Goal: Navigation & Orientation: Find specific page/section

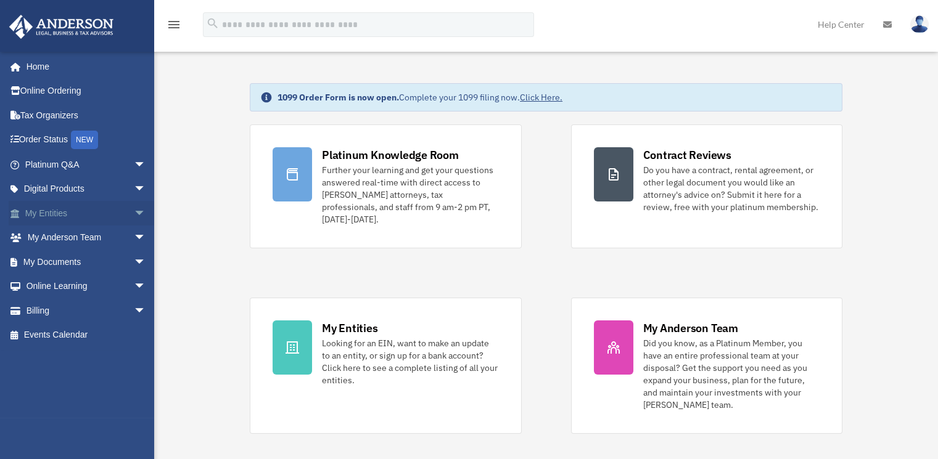
click at [52, 215] on link "My Entities arrow_drop_down" at bounding box center [87, 213] width 156 height 25
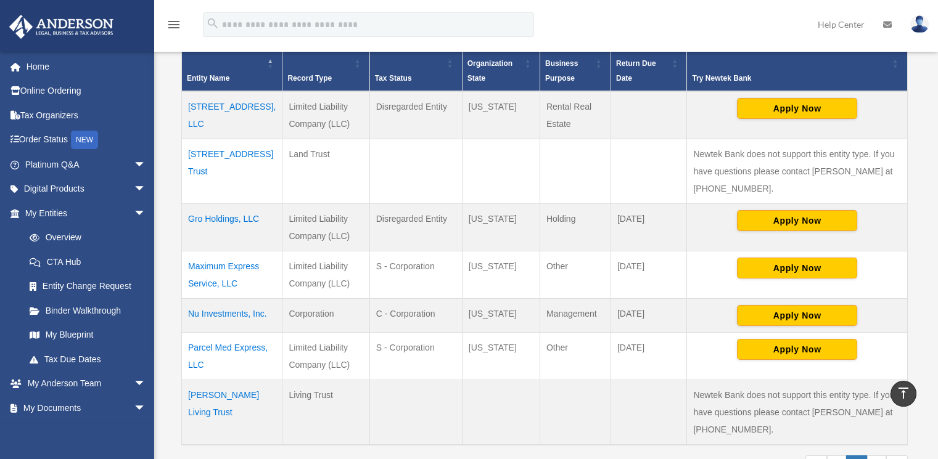
scroll to position [342, 0]
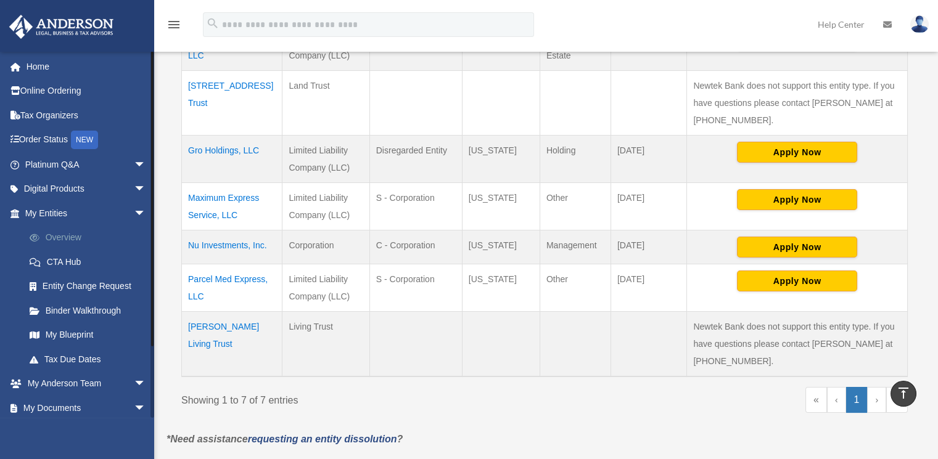
click at [78, 239] on link "Overview" at bounding box center [90, 238] width 147 height 25
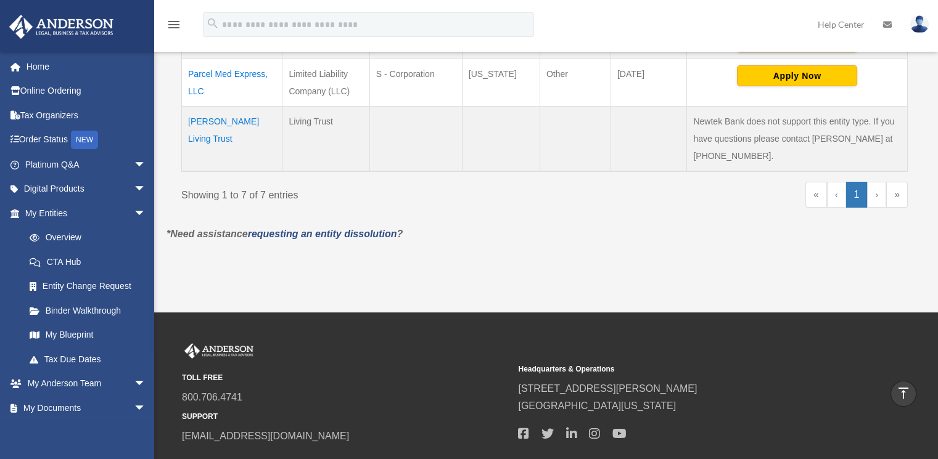
scroll to position [616, 0]
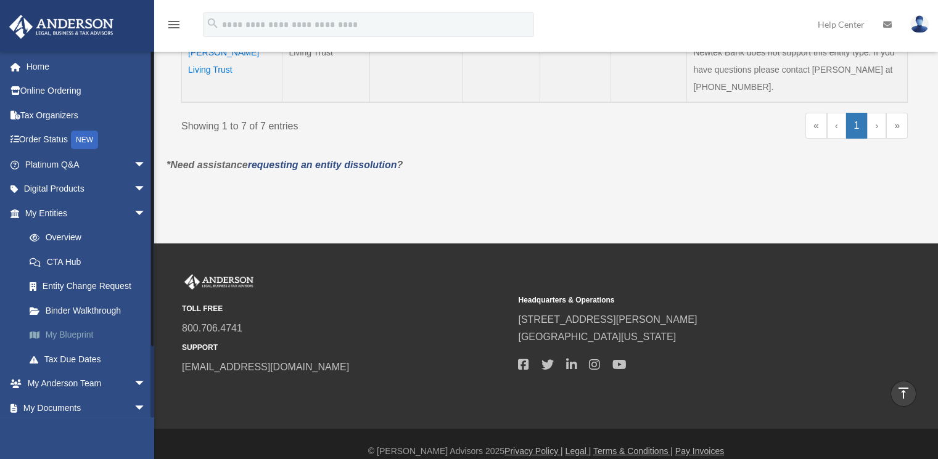
click at [85, 334] on link "My Blueprint" at bounding box center [90, 335] width 147 height 25
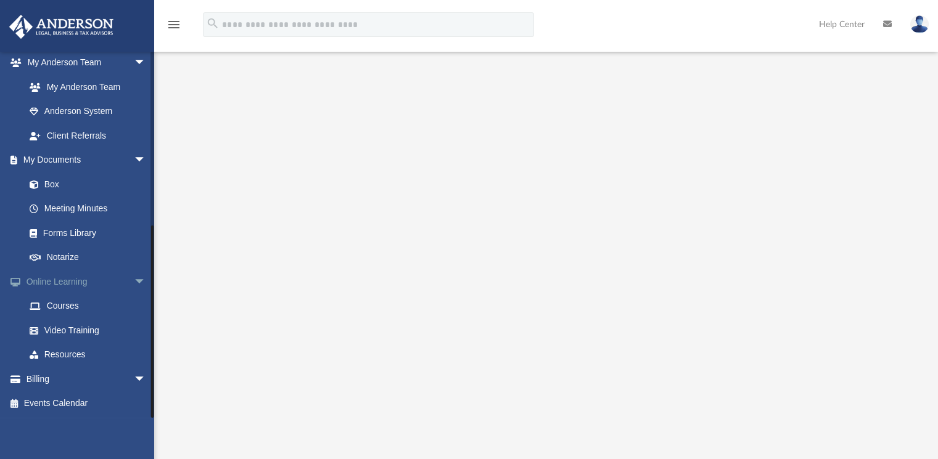
scroll to position [205, 0]
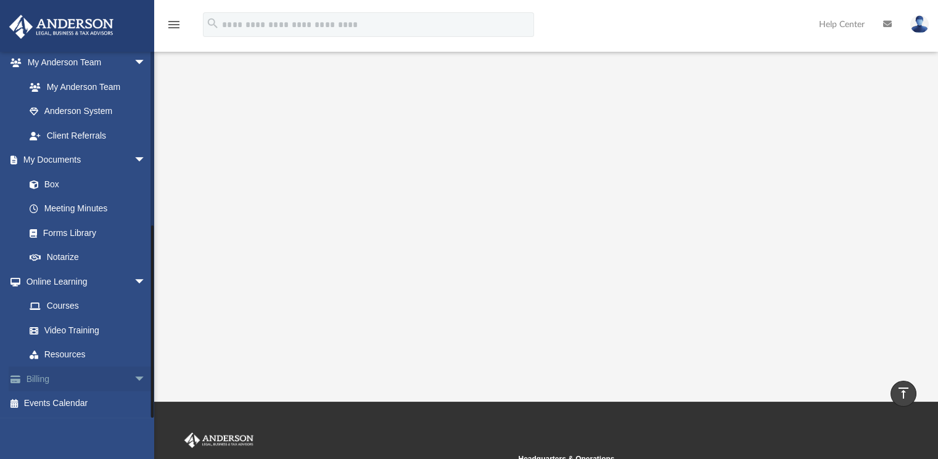
click at [34, 381] on link "Billing arrow_drop_down" at bounding box center [87, 379] width 156 height 25
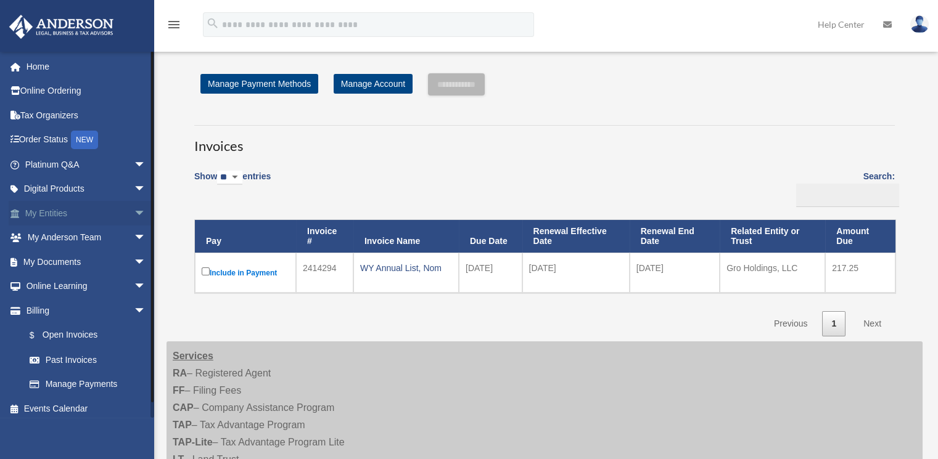
click at [43, 212] on link "My Entities arrow_drop_down" at bounding box center [87, 213] width 156 height 25
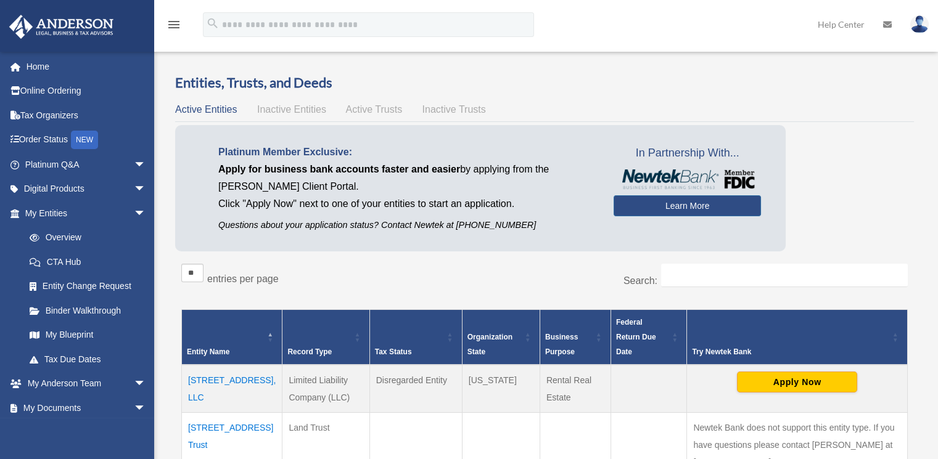
click at [300, 109] on span "Inactive Entities" at bounding box center [291, 109] width 69 height 10
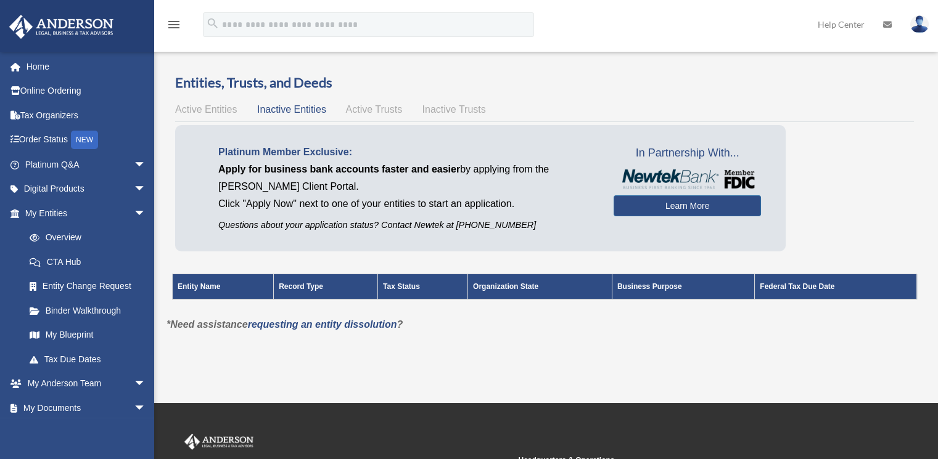
click at [378, 108] on span "Active Trusts" at bounding box center [374, 109] width 57 height 10
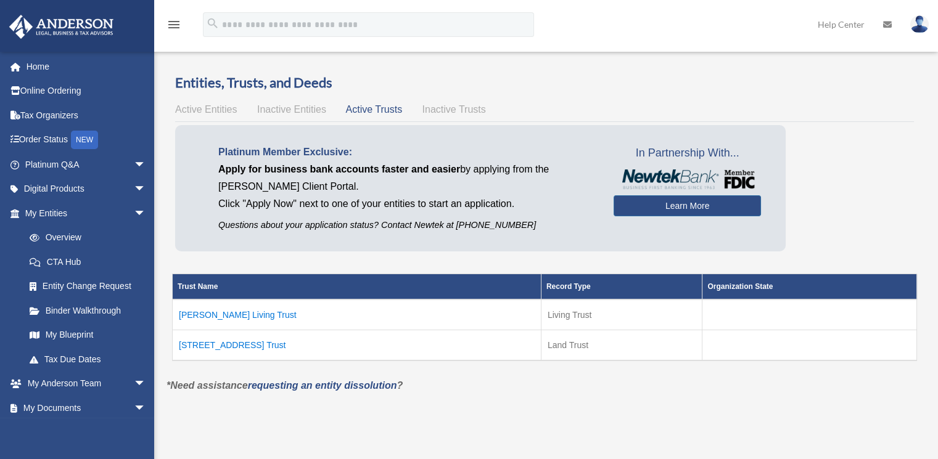
click at [448, 108] on span "Inactive Trusts" at bounding box center [453, 109] width 63 height 10
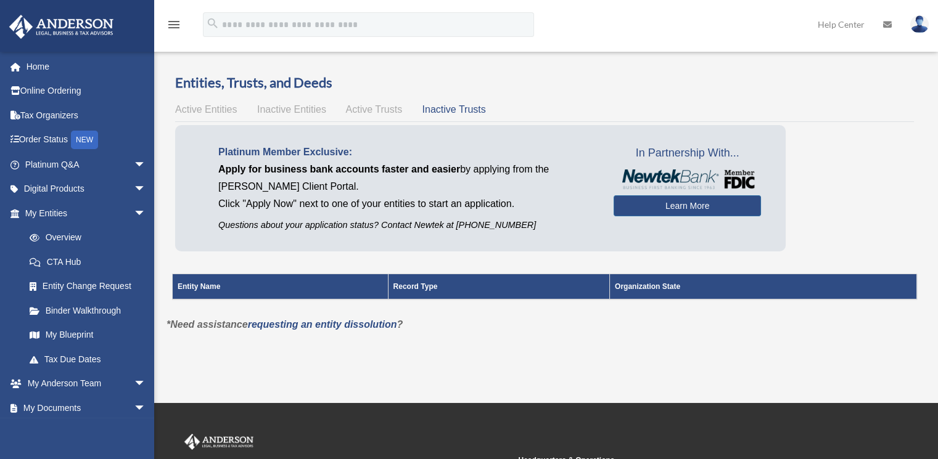
click at [200, 104] on span "Active Entities" at bounding box center [206, 109] width 62 height 10
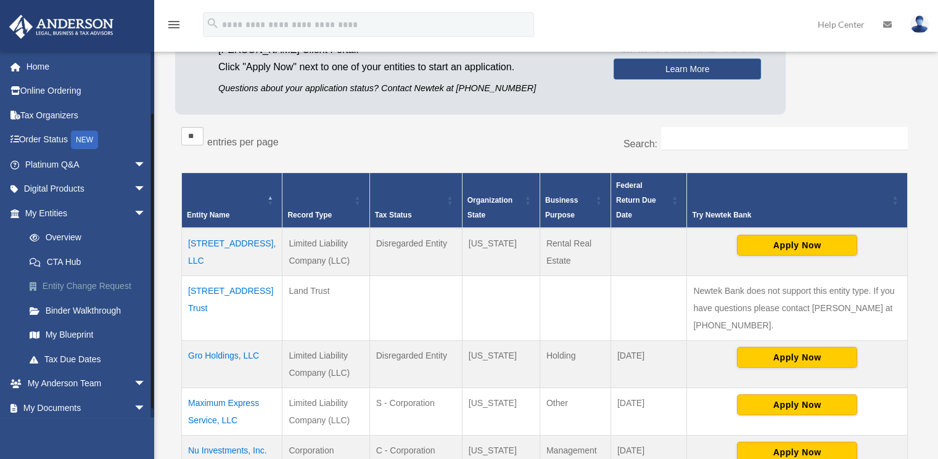
scroll to position [68, 0]
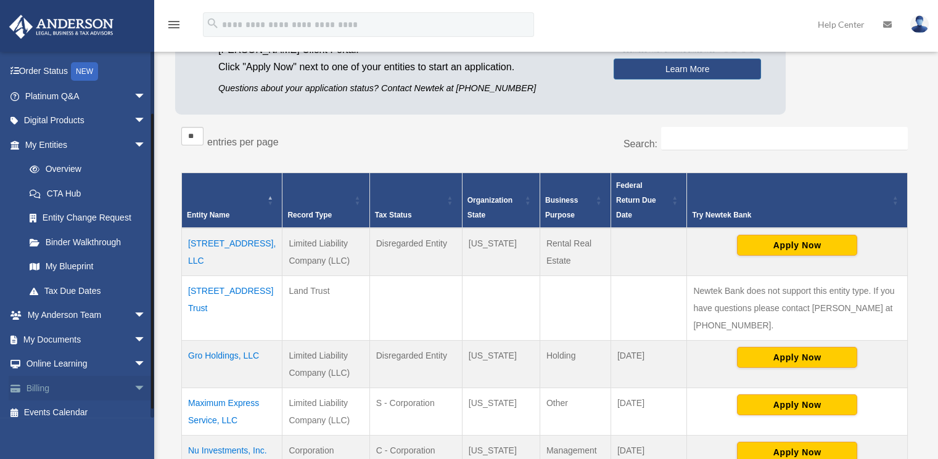
click at [134, 383] on span "arrow_drop_down" at bounding box center [146, 388] width 25 height 25
click at [63, 415] on link "$ Open Invoices" at bounding box center [90, 413] width 147 height 25
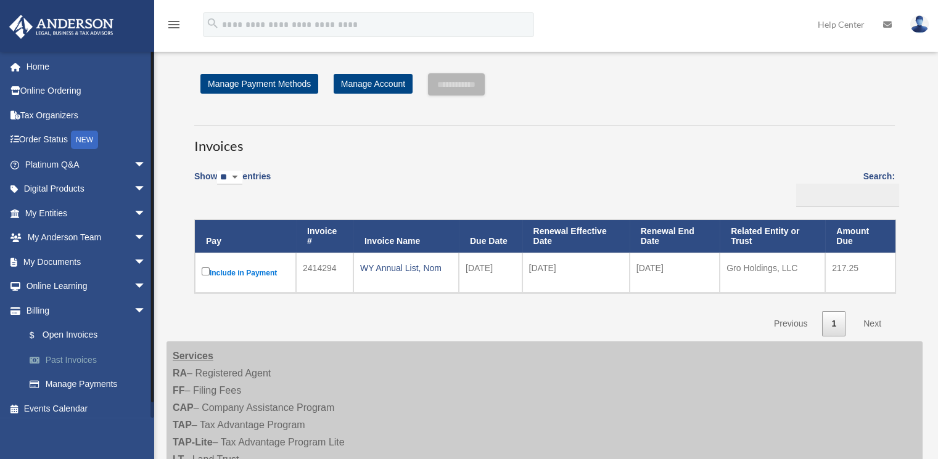
click at [91, 360] on link "Past Invoices" at bounding box center [90, 360] width 147 height 25
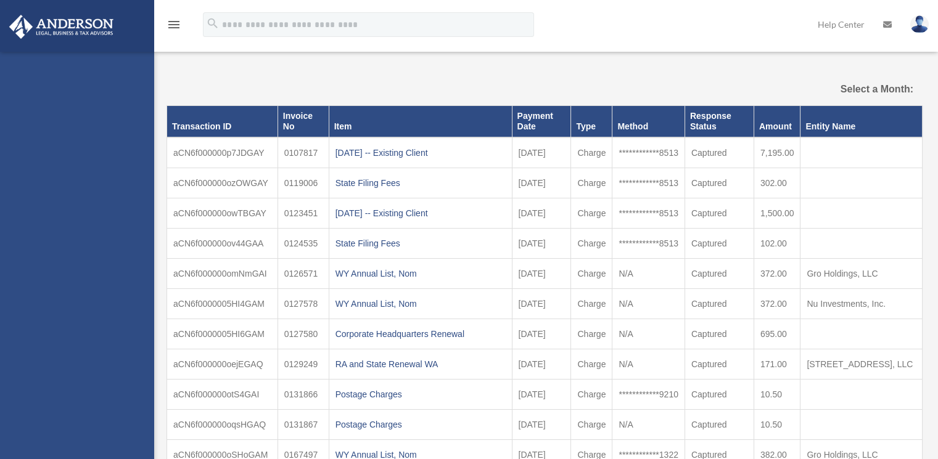
select select
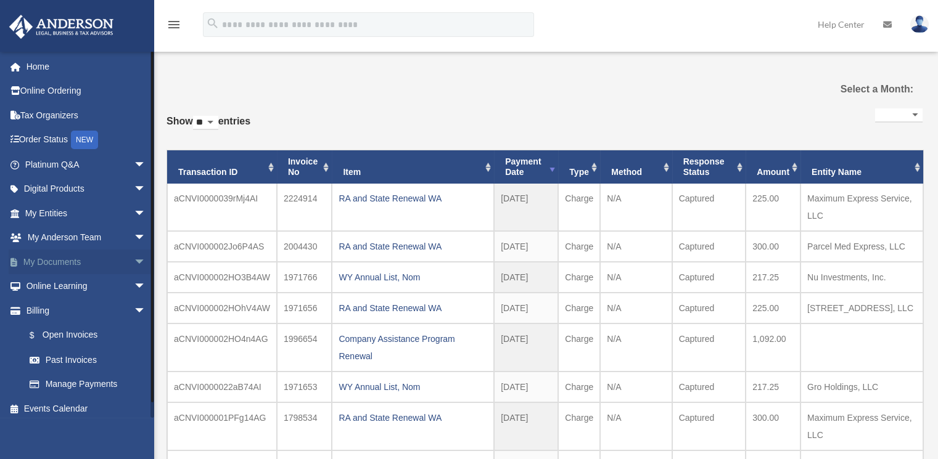
click at [58, 268] on link "My Documents arrow_drop_down" at bounding box center [87, 262] width 156 height 25
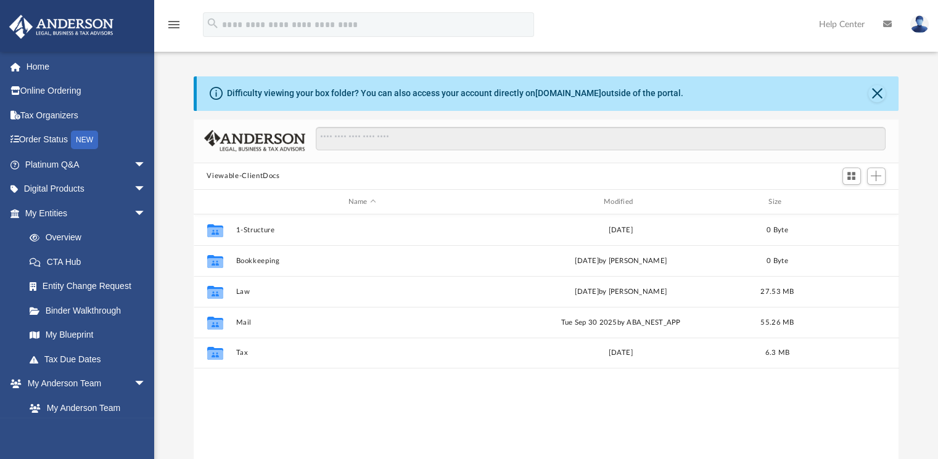
scroll to position [270, 694]
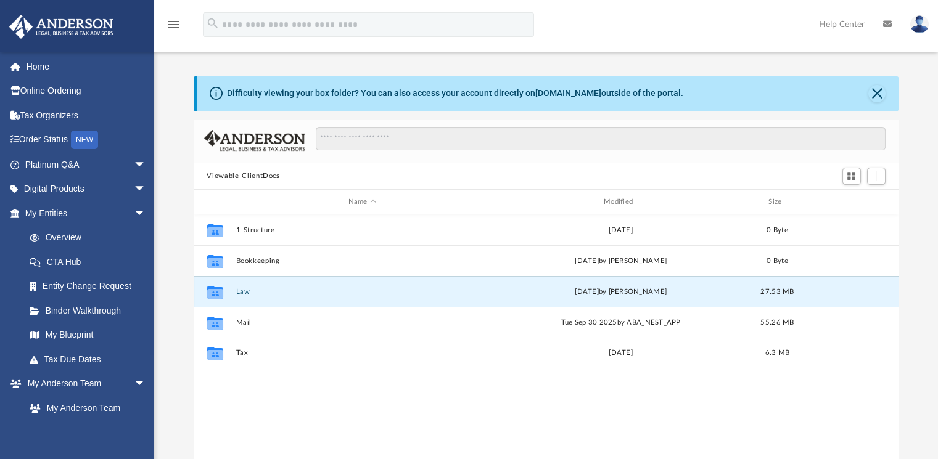
click at [242, 292] on button "Law" at bounding box center [361, 292] width 253 height 8
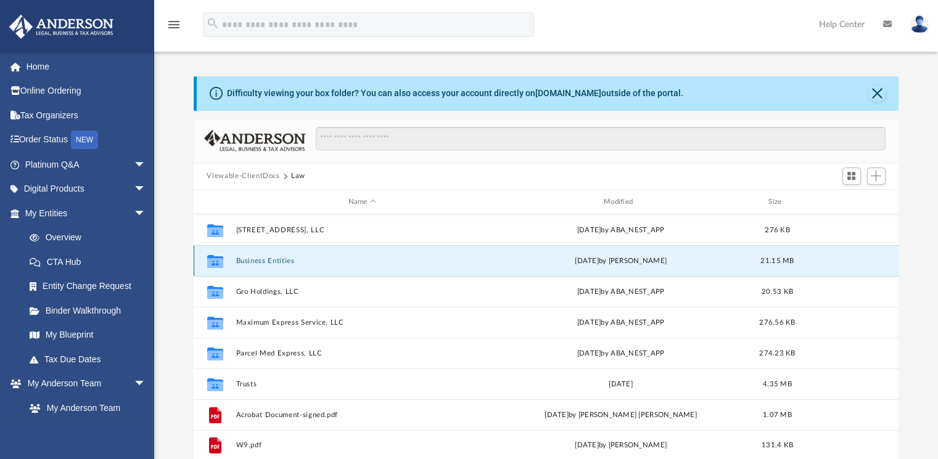
click at [272, 258] on button "Business Entities" at bounding box center [361, 261] width 253 height 8
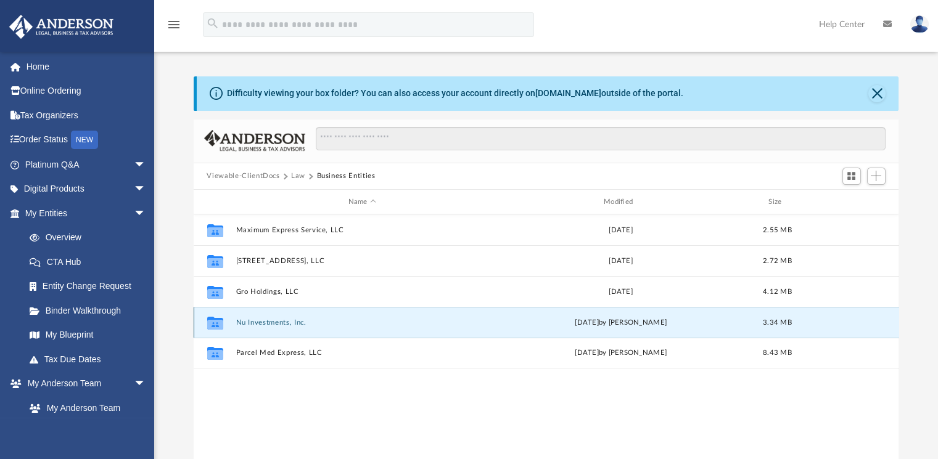
click at [283, 321] on button "Nu Investments, Inc." at bounding box center [361, 323] width 253 height 8
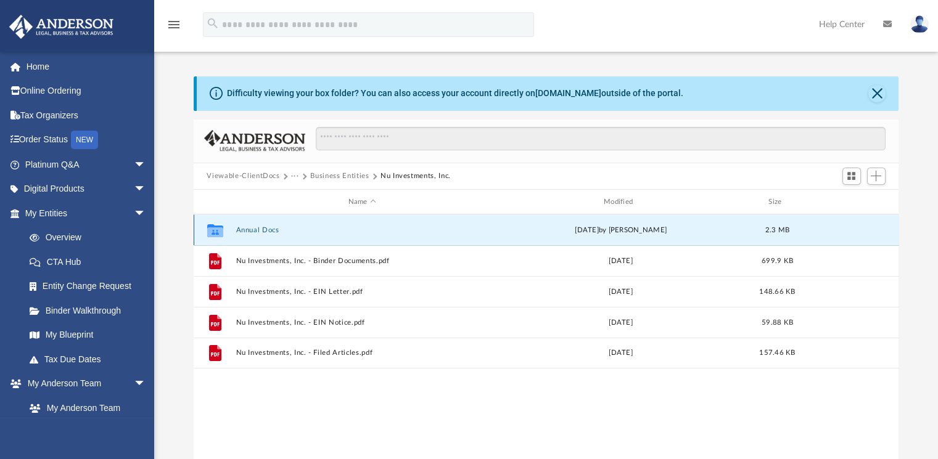
click at [266, 228] on button "Annual Docs" at bounding box center [361, 230] width 253 height 8
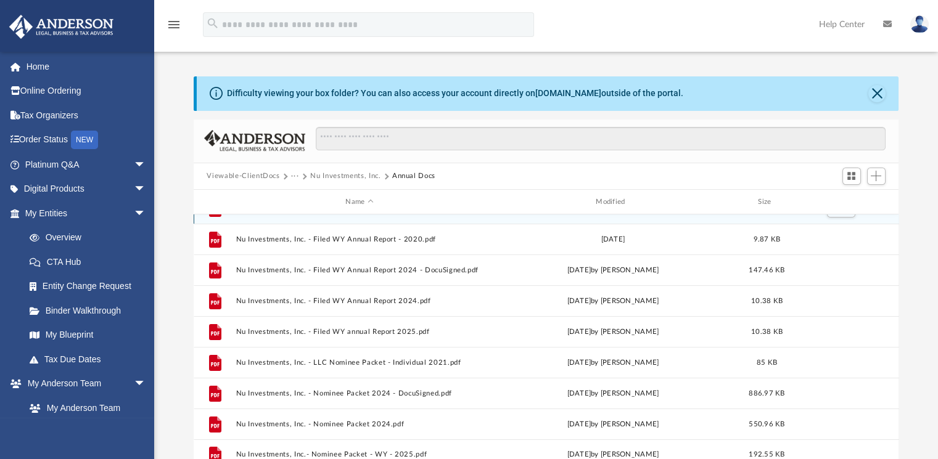
scroll to position [137, 0]
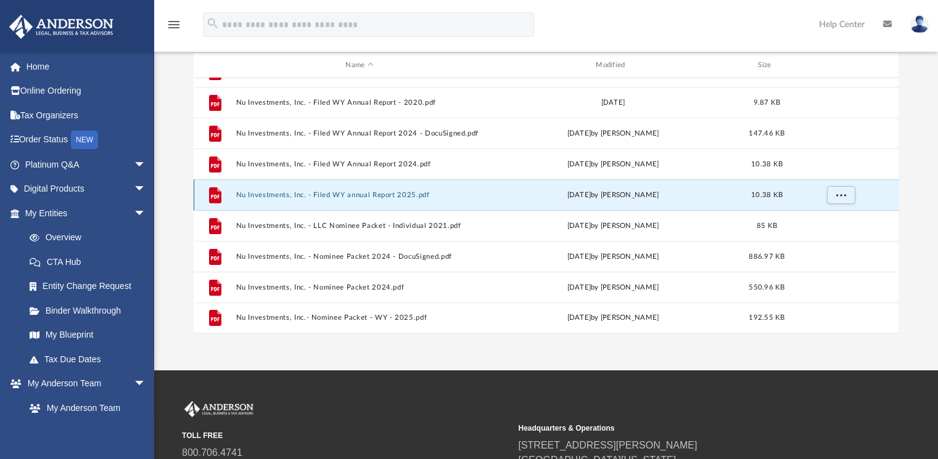
click at [380, 191] on button "Nu Investments, Inc. - Filed WY annual Report 2025.pdf" at bounding box center [359, 195] width 248 height 8
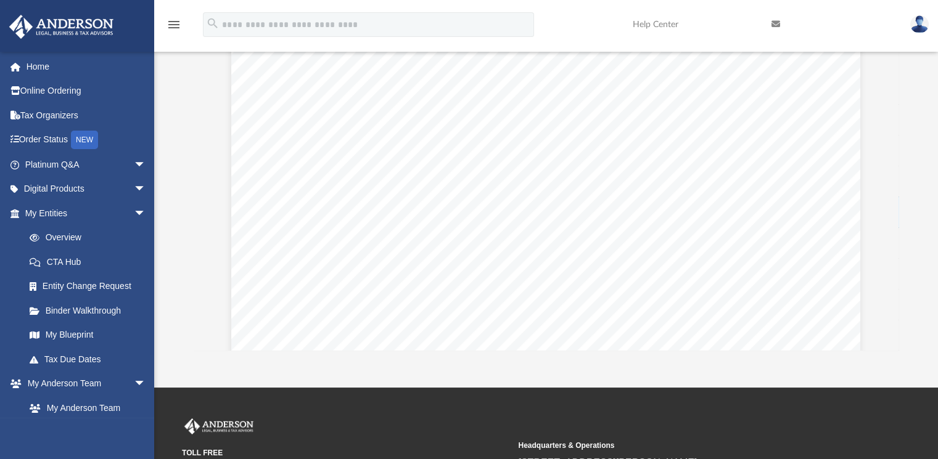
scroll to position [0, 0]
click at [73, 188] on link "Digital Products arrow_drop_down" at bounding box center [87, 189] width 156 height 25
click at [134, 185] on span "arrow_drop_down" at bounding box center [146, 189] width 25 height 25
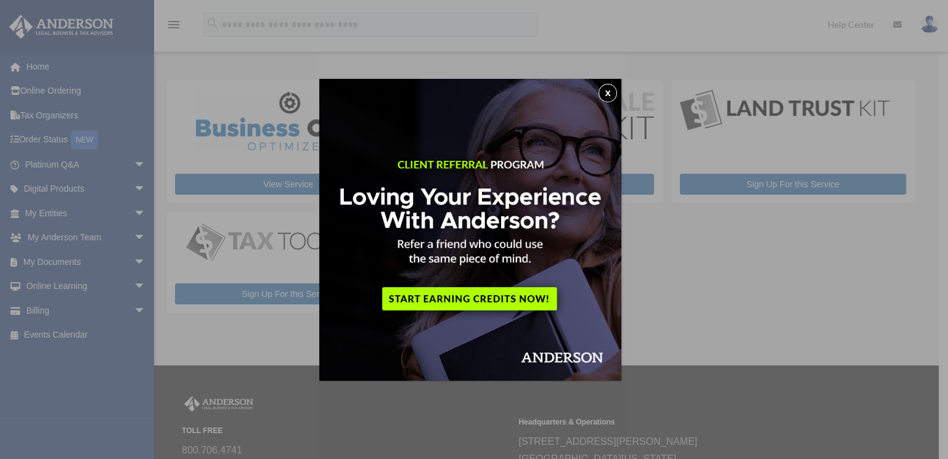
click at [610, 94] on button "x" at bounding box center [608, 93] width 18 height 18
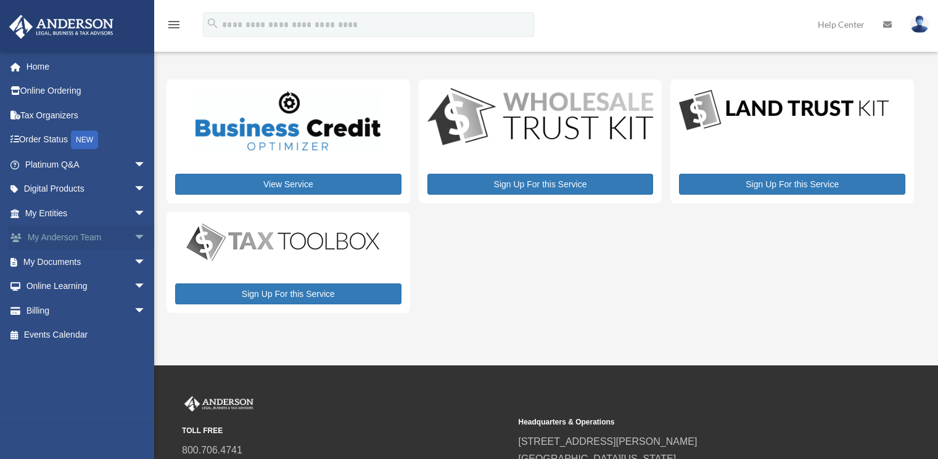
click at [90, 239] on link "My [PERSON_NAME] Team arrow_drop_down" at bounding box center [87, 238] width 156 height 25
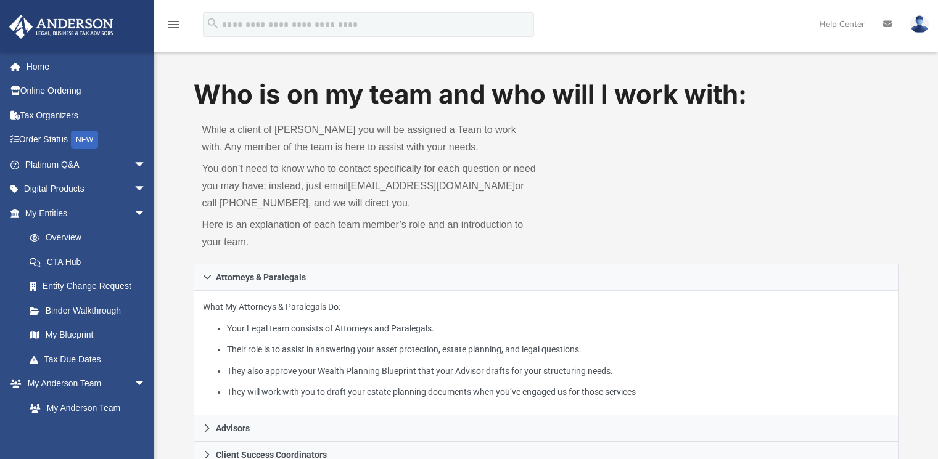
scroll to position [68, 0]
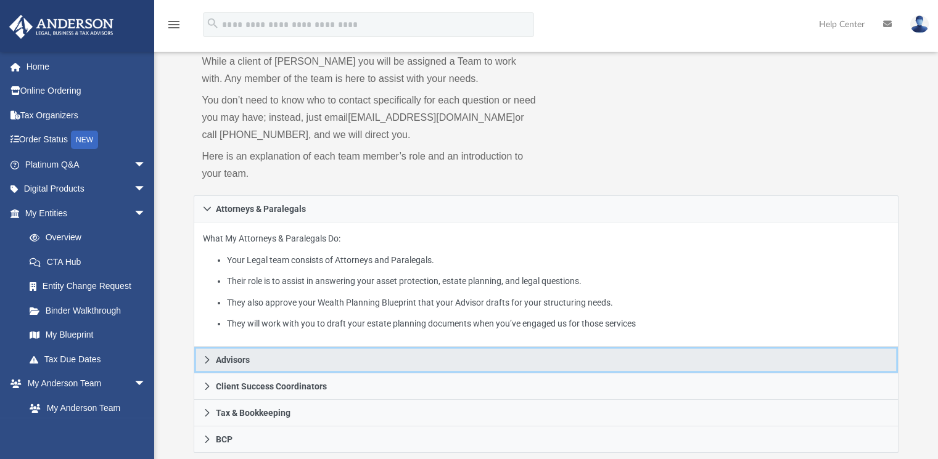
click at [203, 356] on icon at bounding box center [207, 360] width 9 height 9
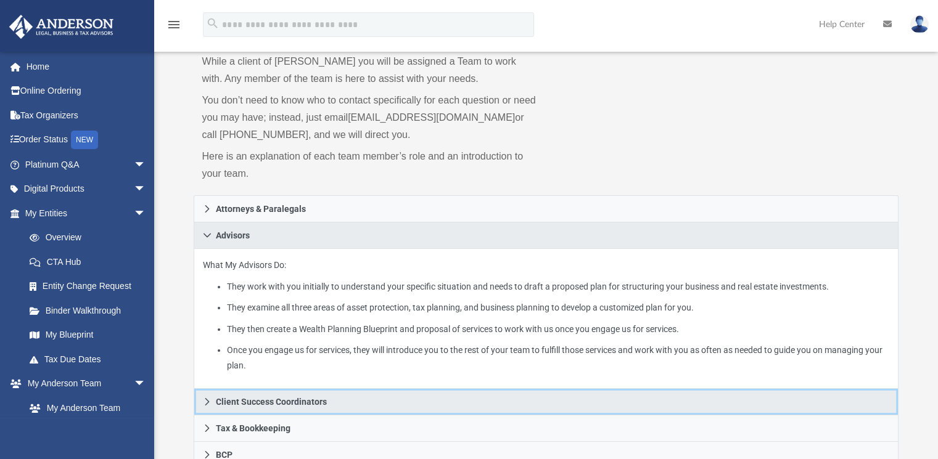
click at [212, 401] on link "Client Success Coordinators" at bounding box center [546, 402] width 705 height 27
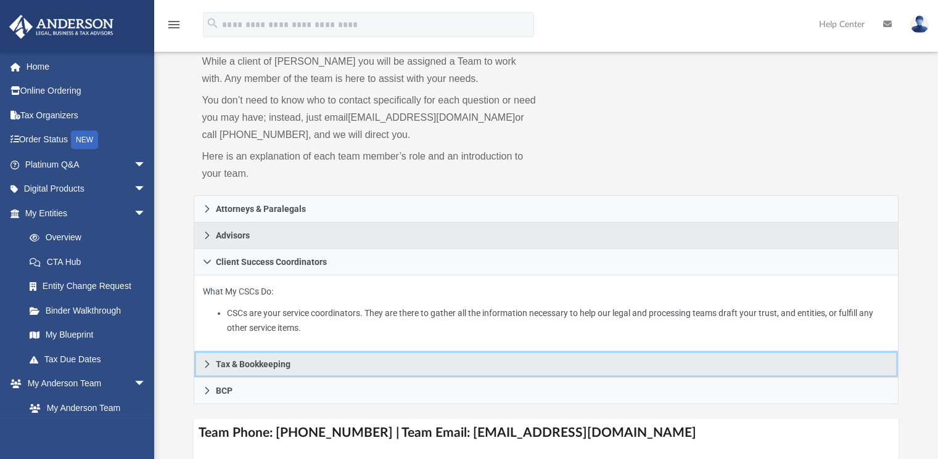
click at [355, 369] on link "Tax & Bookkeeping" at bounding box center [546, 364] width 705 height 27
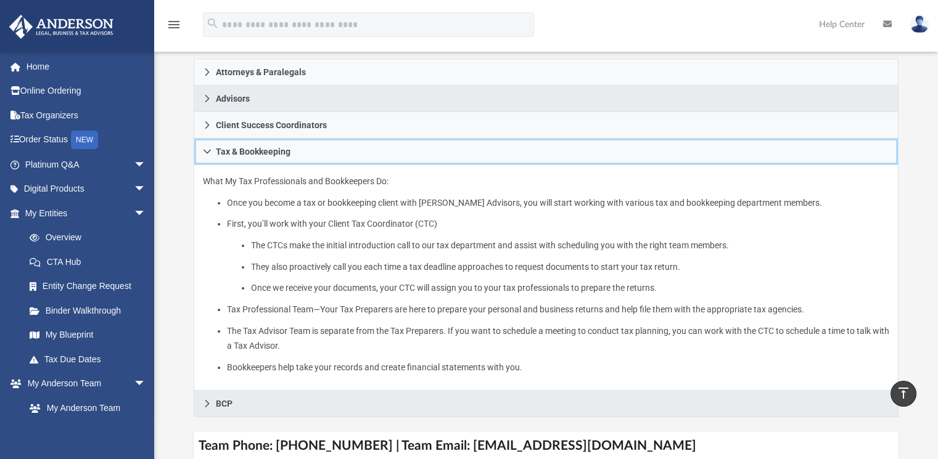
scroll to position [274, 0]
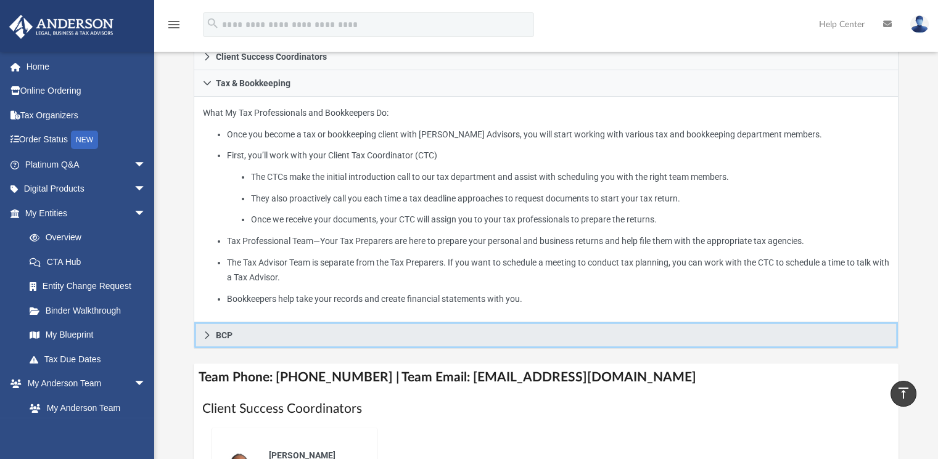
click at [208, 333] on icon at bounding box center [207, 335] width 9 height 9
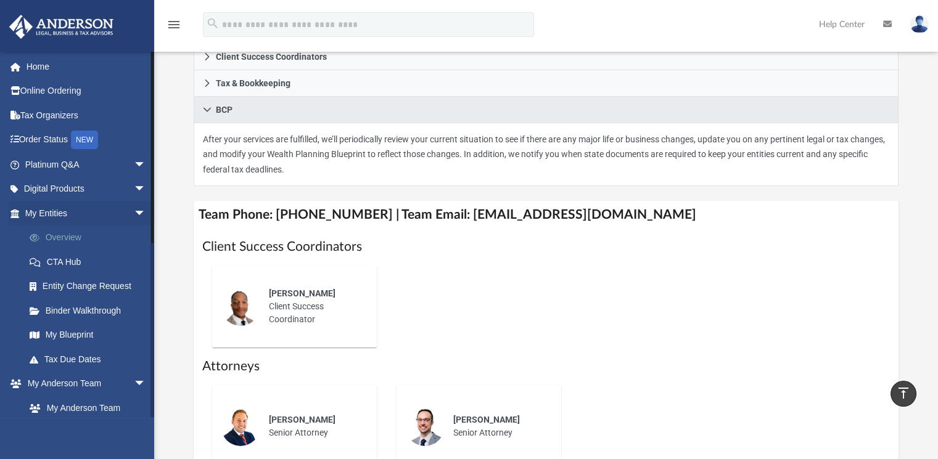
click at [52, 239] on link "Overview" at bounding box center [90, 238] width 147 height 25
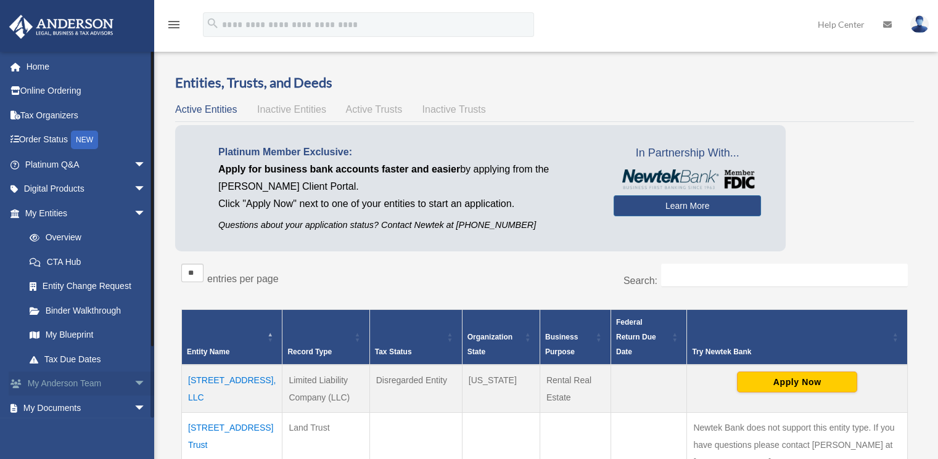
click at [134, 379] on span "arrow_drop_down" at bounding box center [146, 384] width 25 height 25
click at [102, 406] on link "My Anderson Team" at bounding box center [90, 408] width 147 height 25
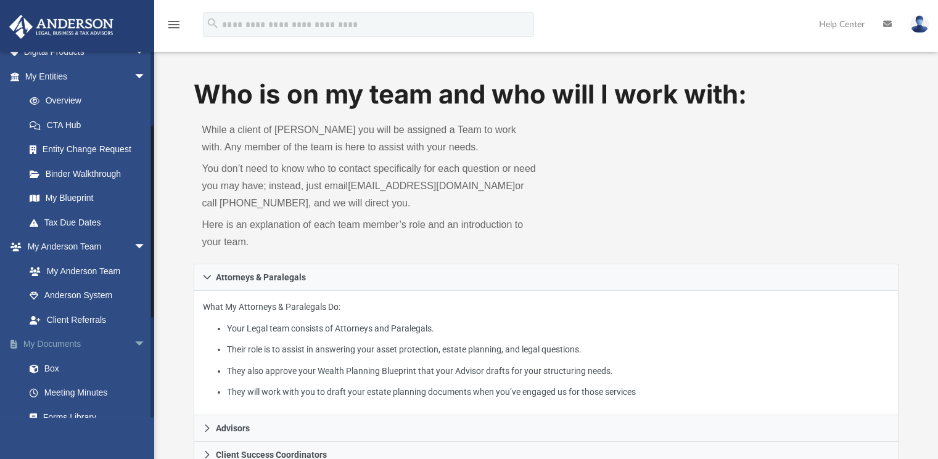
scroll to position [205, 0]
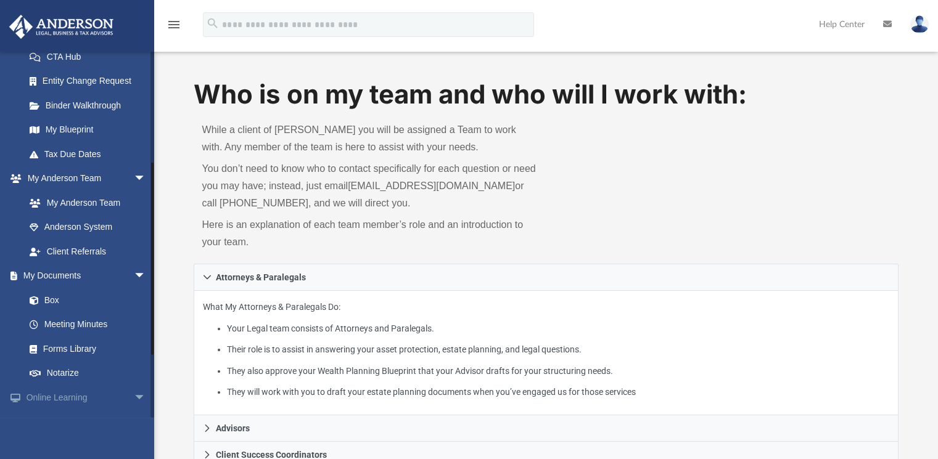
click at [134, 396] on span "arrow_drop_down" at bounding box center [146, 397] width 25 height 25
click at [76, 397] on link "Online Learning arrow_drop_up" at bounding box center [87, 397] width 156 height 25
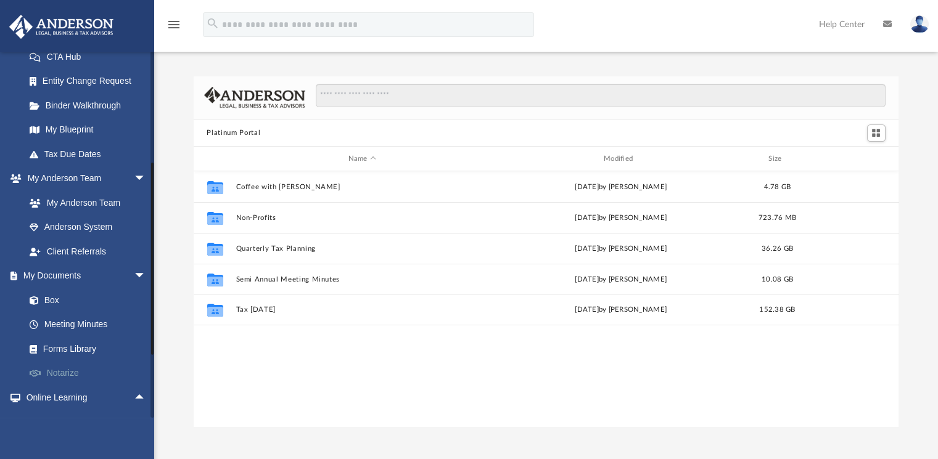
scroll to position [270, 694]
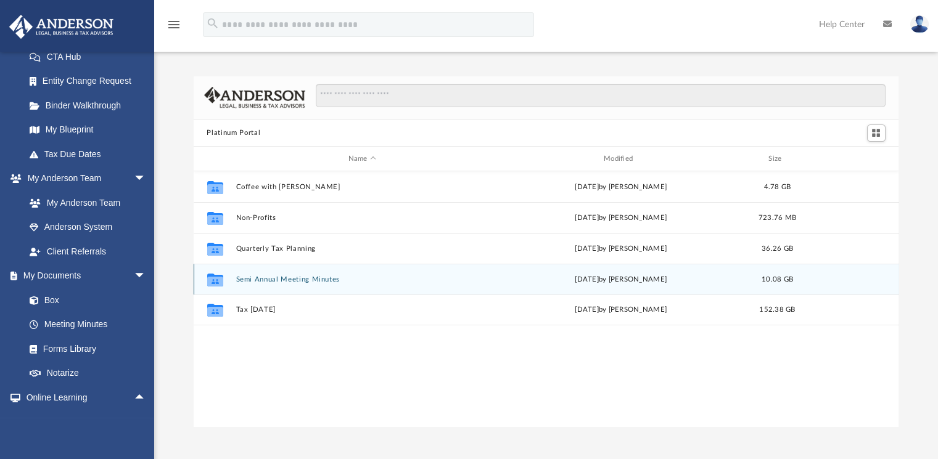
click at [279, 284] on div "Collaborated Folder Semi Annual Meeting Minutes [DATE] by [PERSON_NAME] 10.08 GB" at bounding box center [546, 279] width 705 height 31
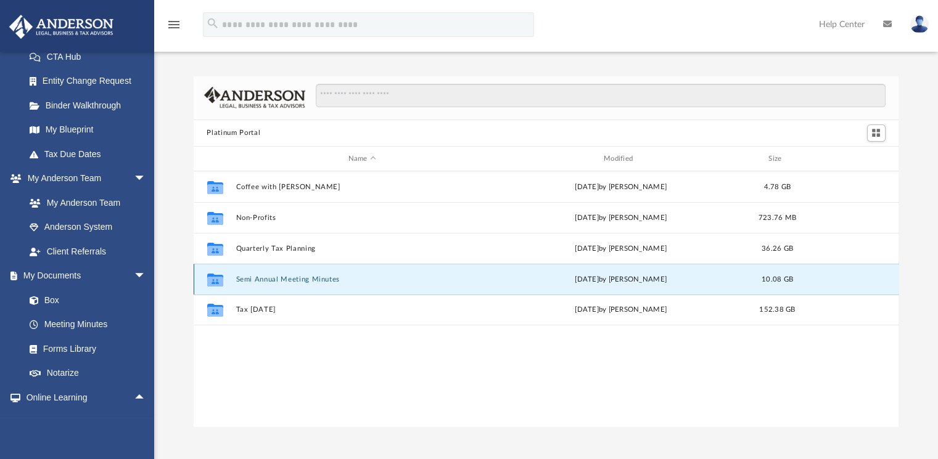
click at [282, 276] on button "Semi Annual Meeting Minutes" at bounding box center [361, 280] width 253 height 8
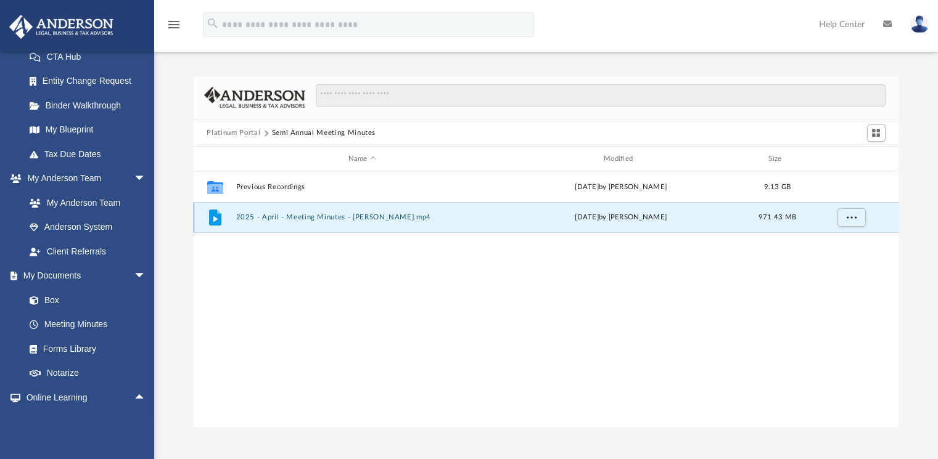
click at [314, 216] on button "2025 - April - Meeting Minutes - [PERSON_NAME].mp4" at bounding box center [361, 218] width 253 height 8
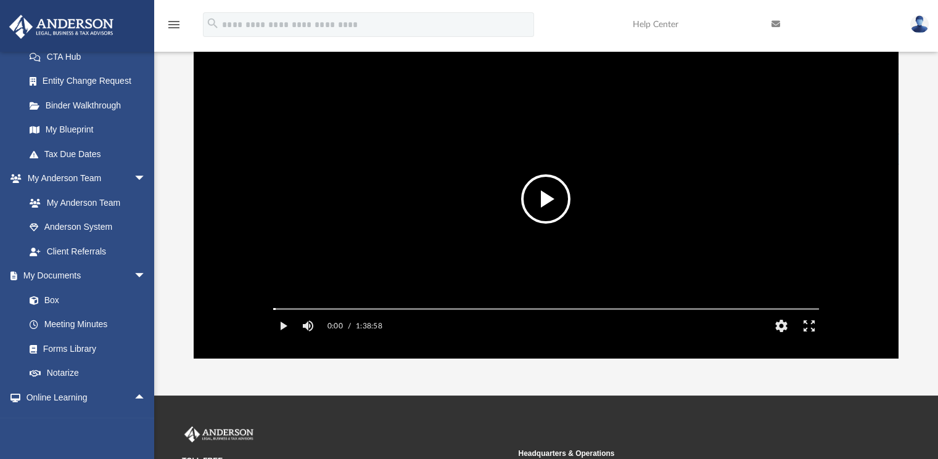
scroll to position [0, 0]
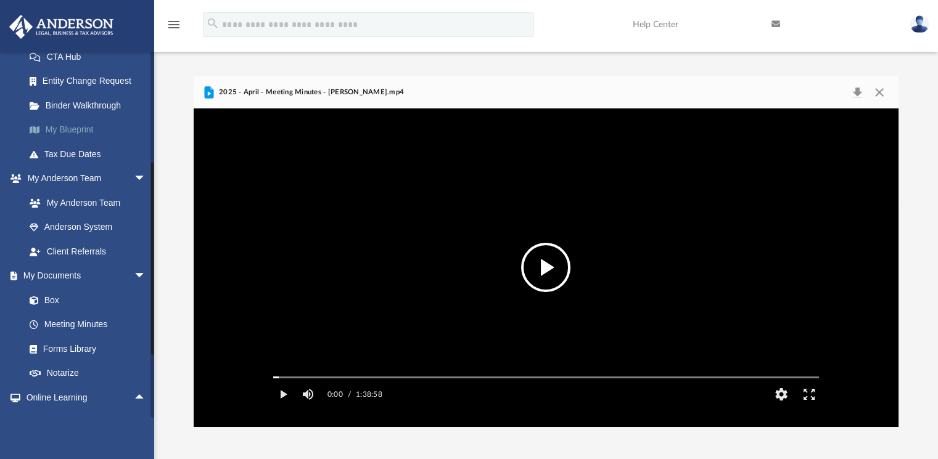
click at [95, 132] on link "My Blueprint" at bounding box center [90, 130] width 147 height 25
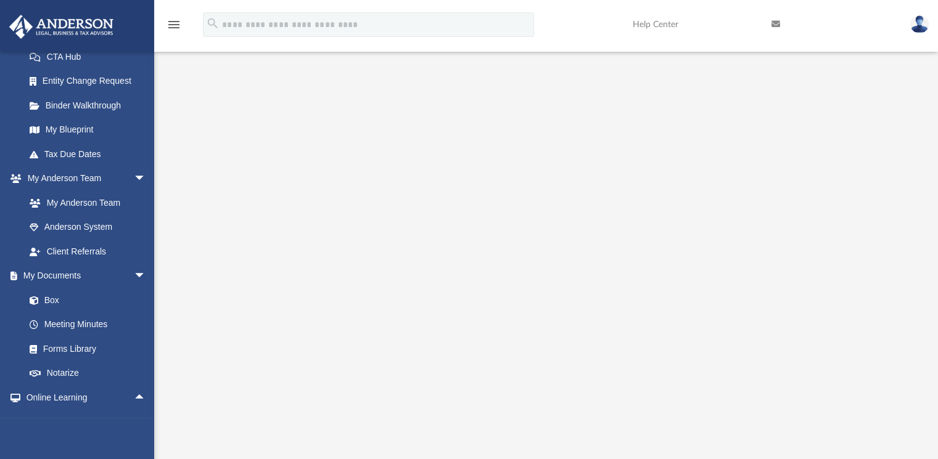
click at [171, 18] on icon "menu" at bounding box center [173, 24] width 15 height 15
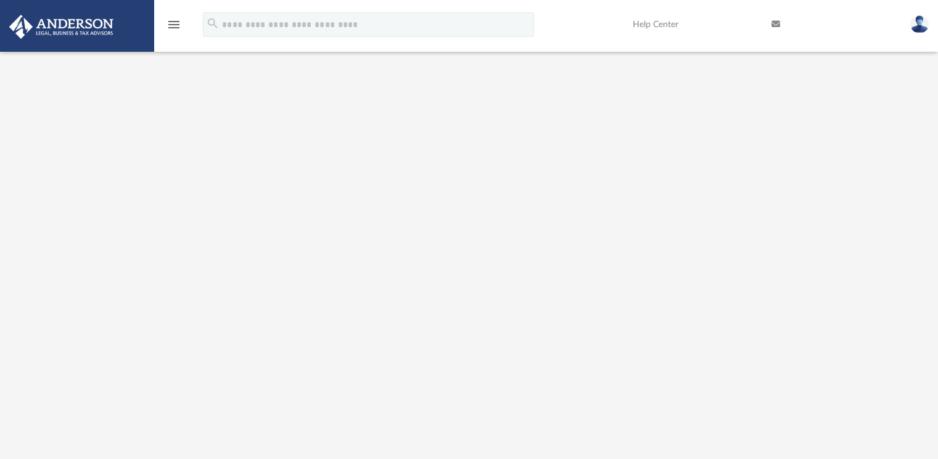
click at [171, 20] on icon "menu" at bounding box center [173, 24] width 15 height 15
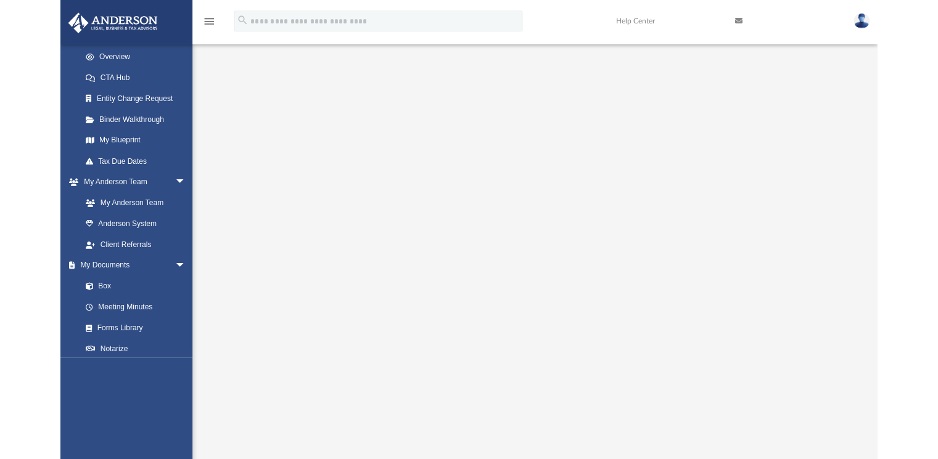
scroll to position [205, 0]
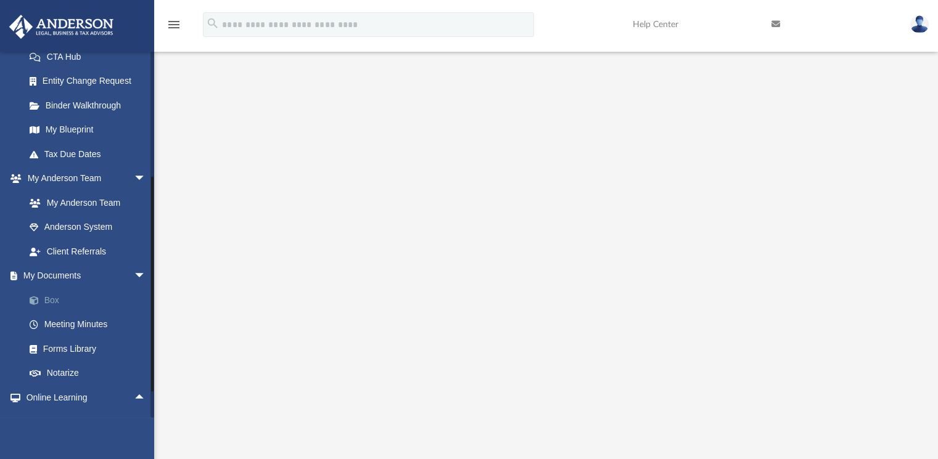
click at [61, 300] on link "Box" at bounding box center [90, 300] width 147 height 25
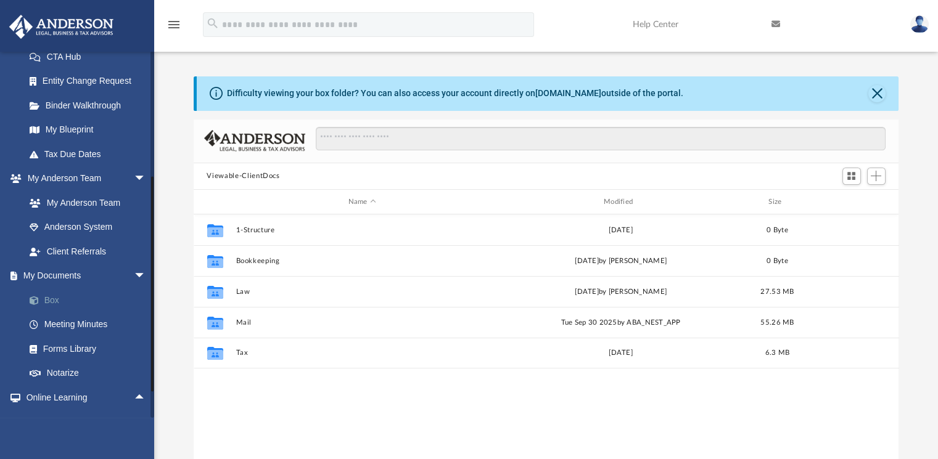
scroll to position [270, 694]
click at [922, 24] on img at bounding box center [919, 24] width 18 height 18
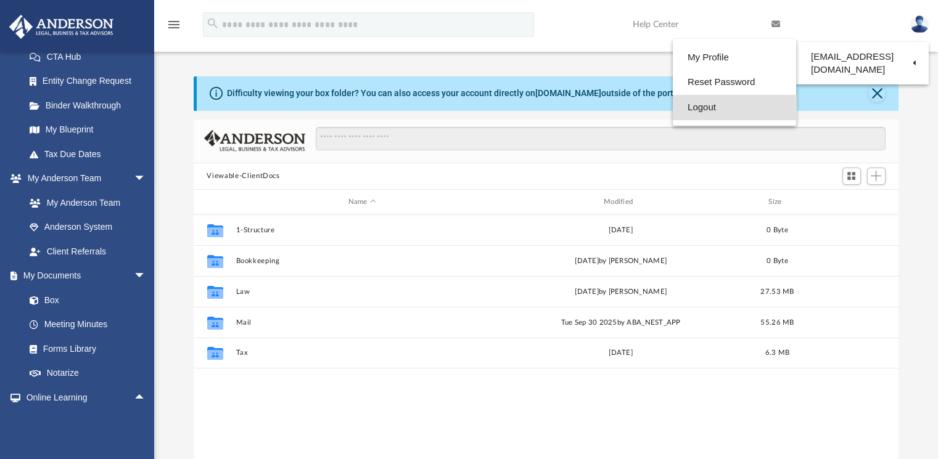
click at [712, 115] on link "Logout" at bounding box center [734, 107] width 123 height 25
